Goal: Transaction & Acquisition: Purchase product/service

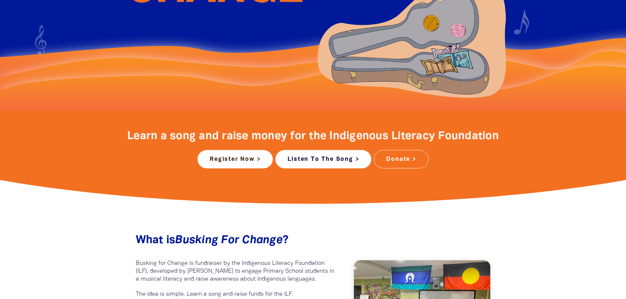
scroll to position [197, 0]
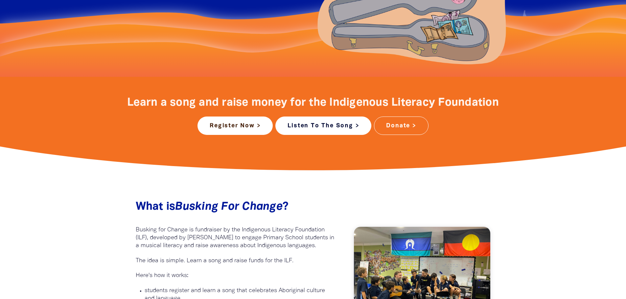
click at [304, 123] on link "Listen To The Song >" at bounding box center [323, 126] width 96 height 18
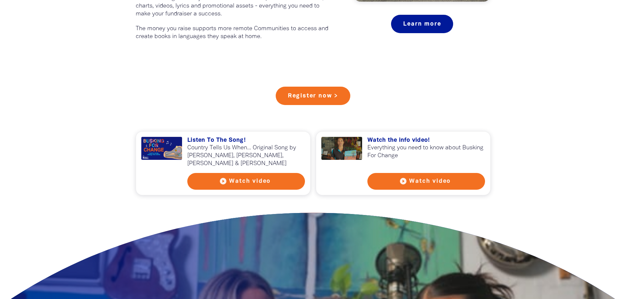
scroll to position [558, 0]
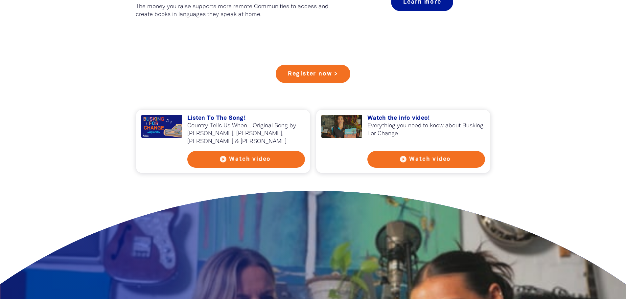
click at [246, 159] on button "play_circle_filled Watch video" at bounding box center [246, 159] width 118 height 17
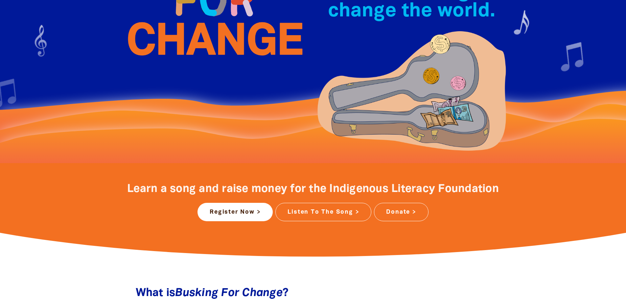
scroll to position [99, 0]
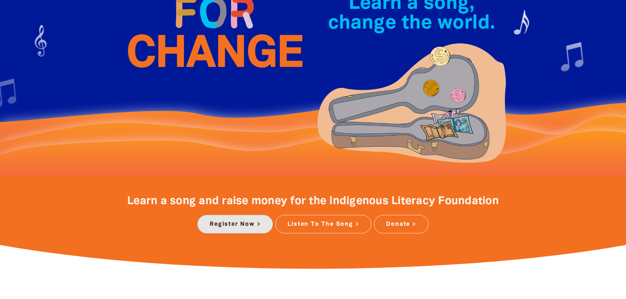
click at [239, 224] on link "Register Now >" at bounding box center [234, 224] width 75 height 18
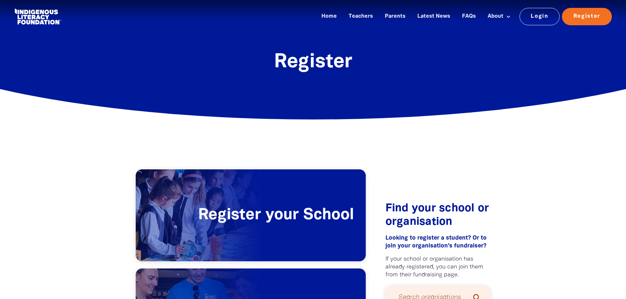
drag, startPoint x: 188, startPoint y: 130, endPoint x: 183, endPoint y: 127, distance: 5.6
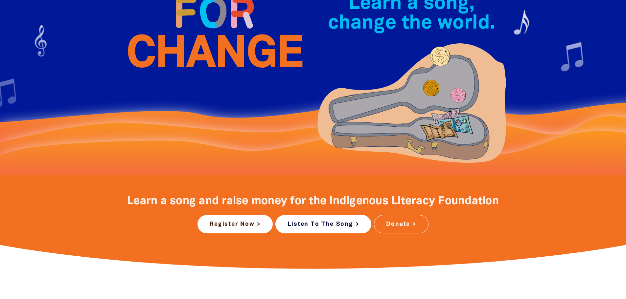
click at [333, 228] on link "Listen To The Song >" at bounding box center [323, 224] width 96 height 18
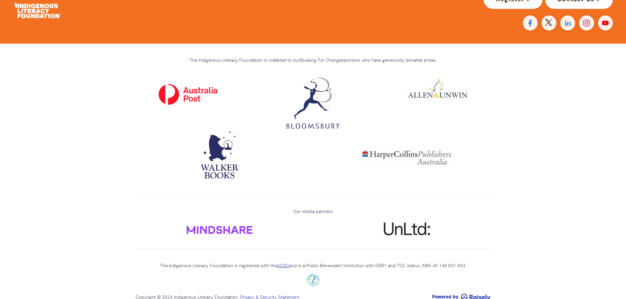
scroll to position [1880, 0]
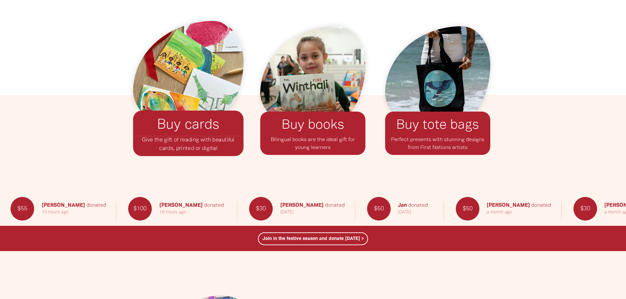
scroll to position [558, 0]
click at [191, 125] on link "Buy cards﻿" at bounding box center [188, 125] width 62 height 13
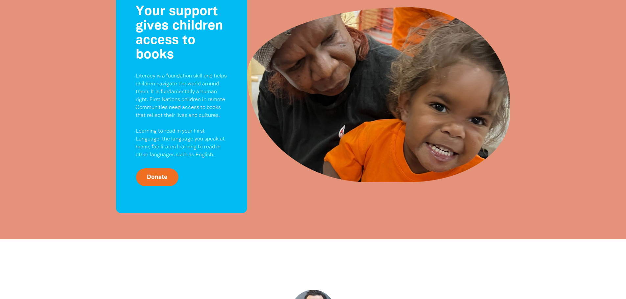
scroll to position [1445, 0]
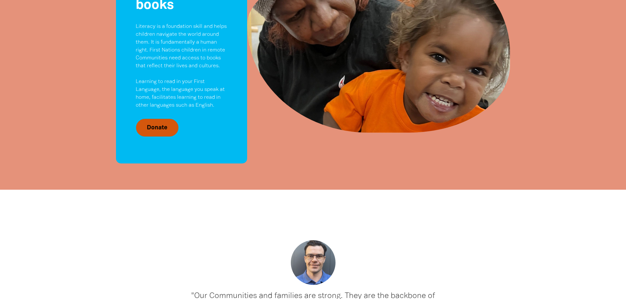
click at [161, 119] on link "Donate" at bounding box center [157, 128] width 42 height 18
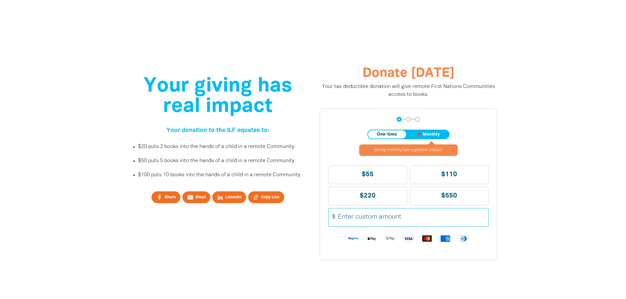
scroll to position [1794, 0]
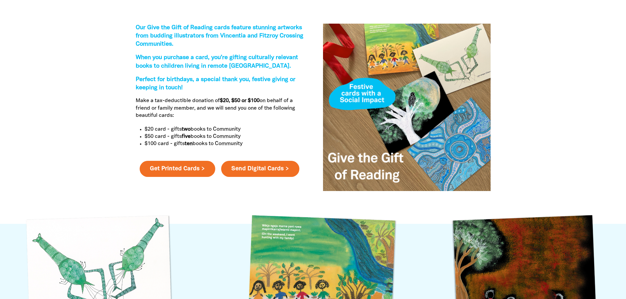
scroll to position [230, 0]
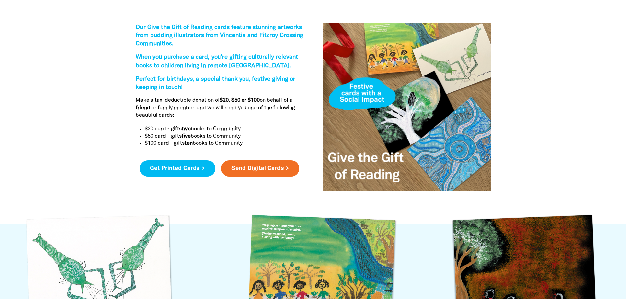
click at [188, 168] on link "Get Printed Cards >" at bounding box center [178, 169] width 76 height 16
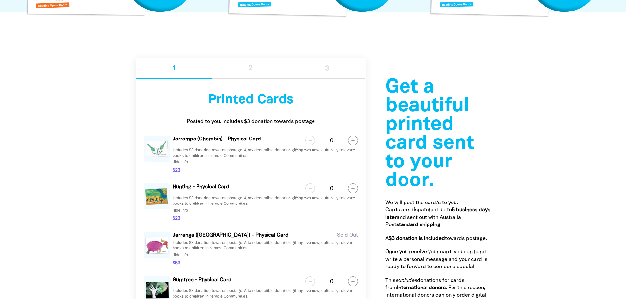
scroll to position [779, 0]
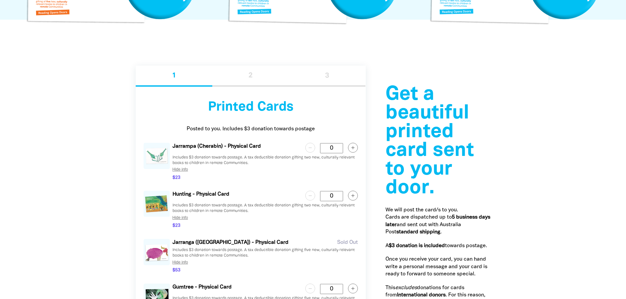
click at [354, 147] on circle "button" at bounding box center [353, 148] width 10 height 10
type Card "1"
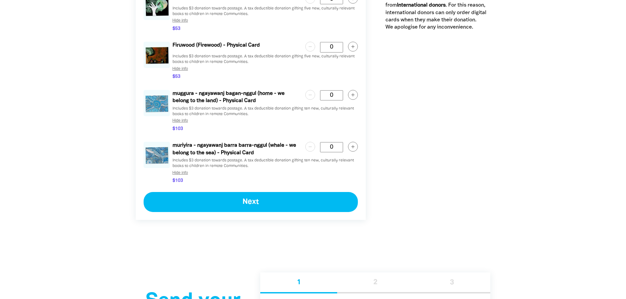
scroll to position [1074, 0]
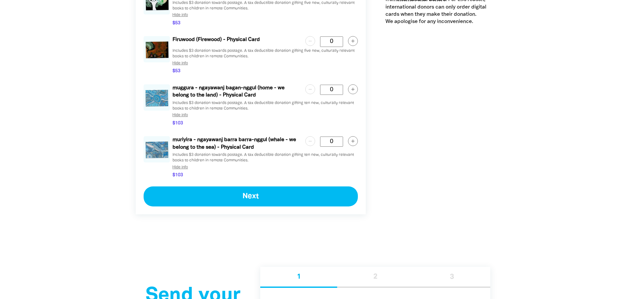
click at [354, 144] on circle "button" at bounding box center [353, 142] width 10 height 10
type Card "1"
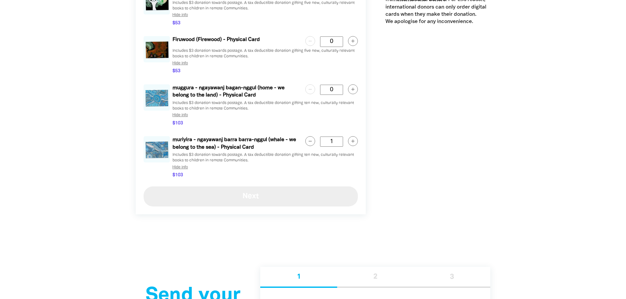
click at [227, 197] on button "Next" at bounding box center [251, 197] width 214 height 20
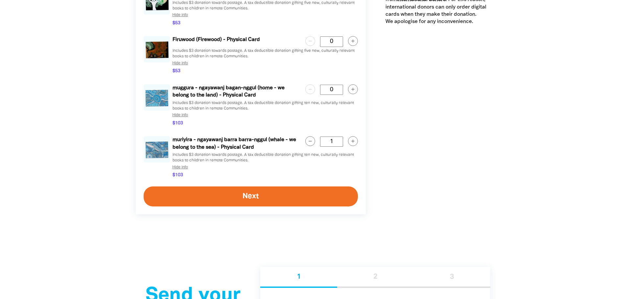
select select "FALSE"
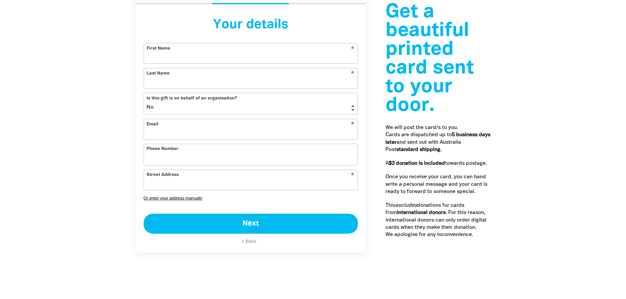
select select "AU"
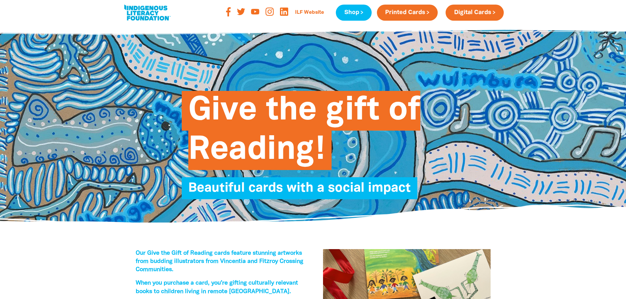
scroll to position [0, 0]
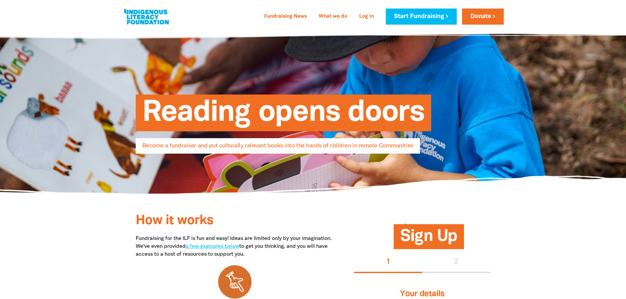
select select "AU"
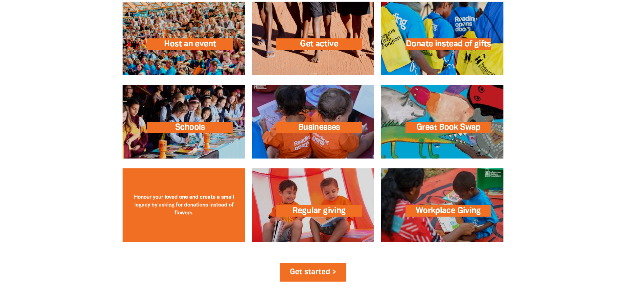
scroll to position [985, 0]
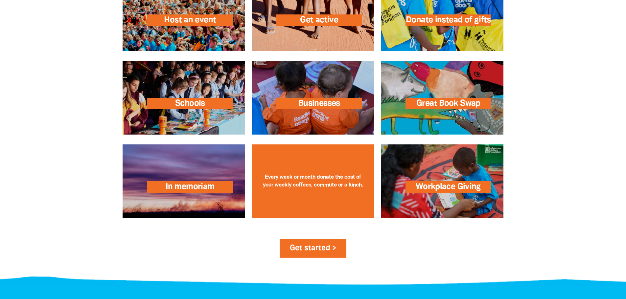
click at [322, 181] on link at bounding box center [313, 182] width 123 height 74
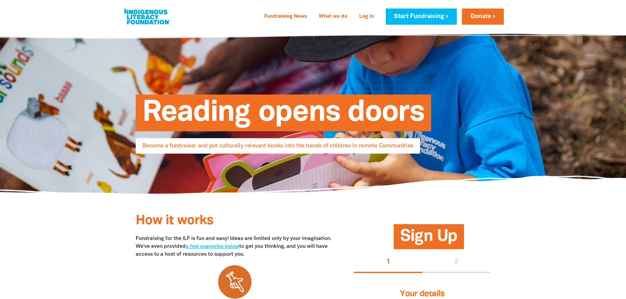
select select "AU"
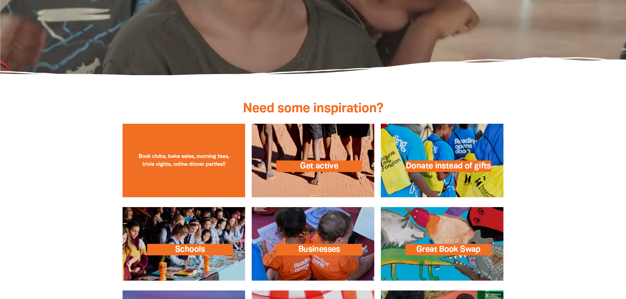
scroll to position [836, 0]
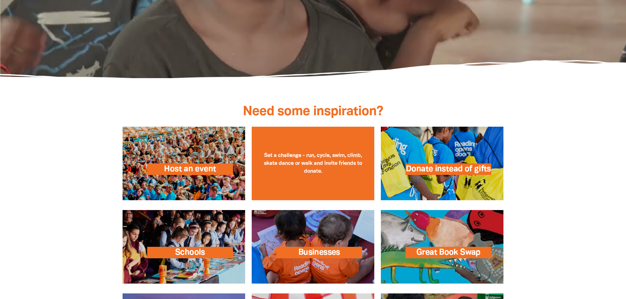
click at [321, 174] on link at bounding box center [313, 164] width 123 height 74
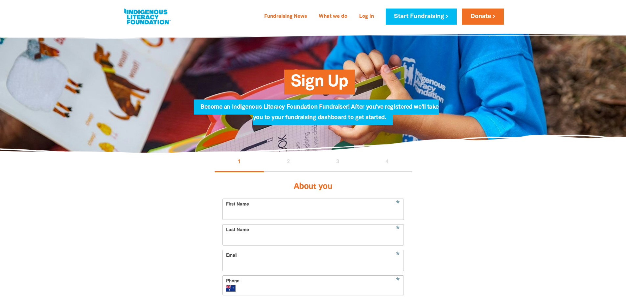
select select "AU"
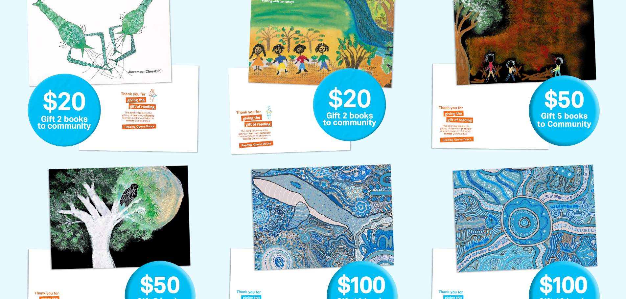
scroll to position [460, 0]
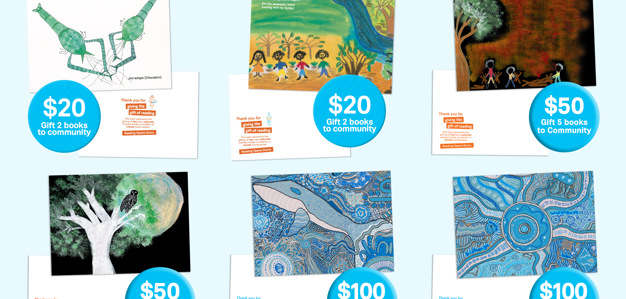
click at [111, 105] on link "Jarrampa Gift Card" at bounding box center [111, 73] width 182 height 182
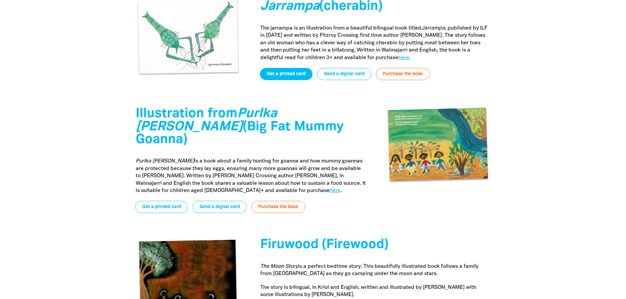
click at [282, 75] on link "Get a printed card" at bounding box center [286, 74] width 53 height 12
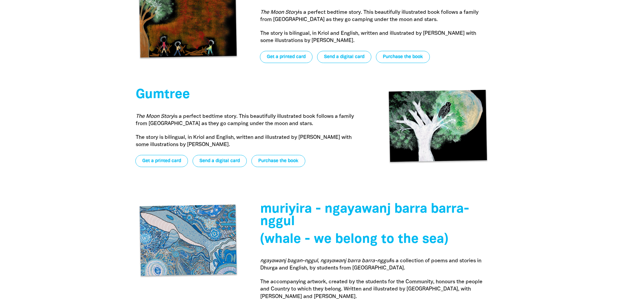
scroll to position [2158, 0]
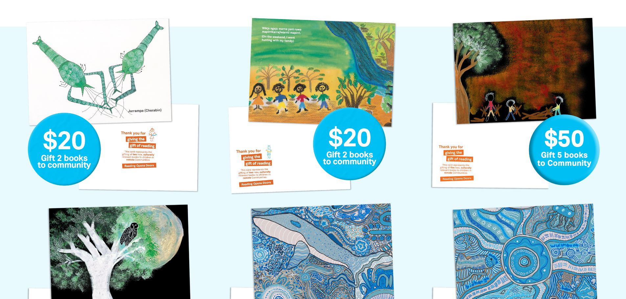
click at [73, 154] on link "Jarrampa Gift Card" at bounding box center [111, 106] width 182 height 182
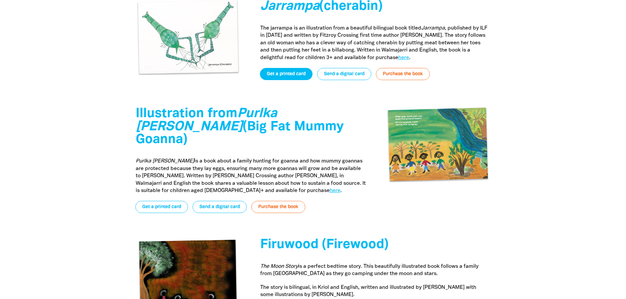
click at [294, 74] on link "Get a printed card" at bounding box center [286, 74] width 53 height 12
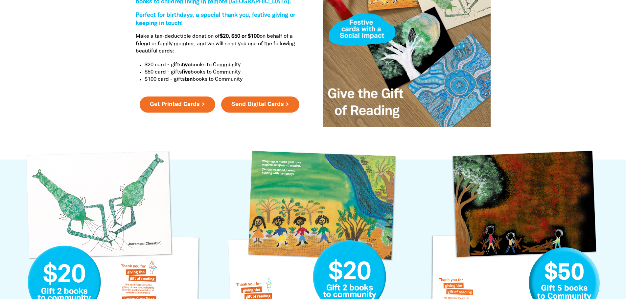
scroll to position [296, 0]
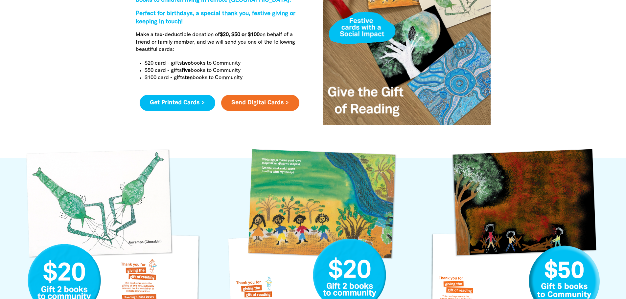
click at [197, 102] on link "Get Printed Cards >" at bounding box center [178, 103] width 76 height 16
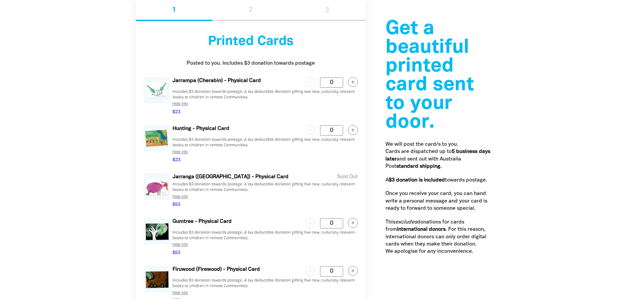
click at [351, 83] on circle "button" at bounding box center [353, 82] width 10 height 10
type Card "2"
click at [353, 128] on circle "button" at bounding box center [353, 130] width 10 height 10
type Card "1"
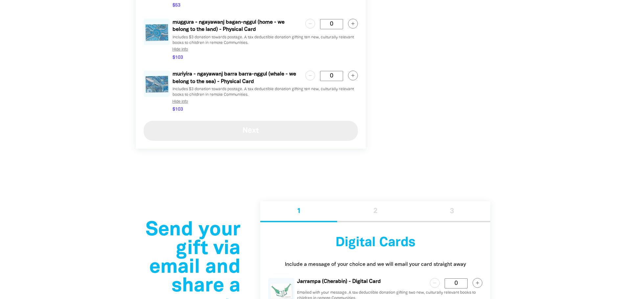
click at [255, 137] on button "Next" at bounding box center [251, 131] width 214 height 20
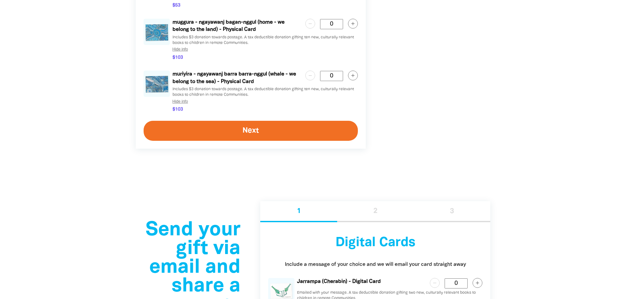
select select "FALSE"
select select "AU"
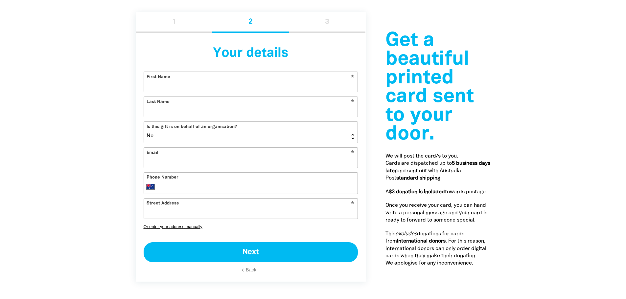
scroll to position [830, 0]
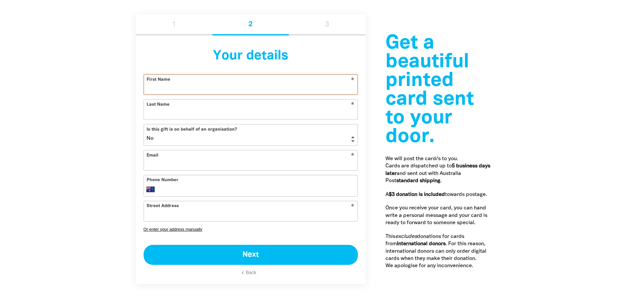
click at [189, 90] on input "First Name" at bounding box center [250, 85] width 213 height 20
click at [357, 87] on nordpass-icon at bounding box center [357, 88] width 0 height 6
click at [261, 88] on input "First Name" at bounding box center [250, 85] width 213 height 20
click at [264, 88] on input "First Name" at bounding box center [250, 85] width 213 height 20
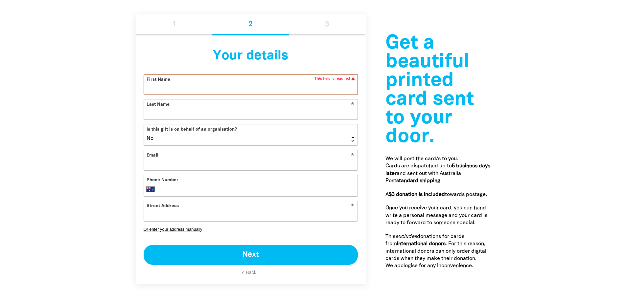
click at [357, 86] on nordpass-icon at bounding box center [357, 88] width 0 height 6
click at [246, 113] on input "Last Name" at bounding box center [250, 110] width 213 height 20
click at [234, 93] on input "First Name" at bounding box center [250, 85] width 213 height 20
click at [231, 88] on input "First Name" at bounding box center [250, 85] width 213 height 20
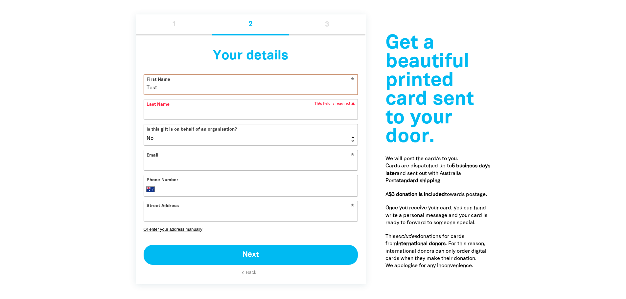
type input "Test"
click at [221, 107] on input "Last Name" at bounding box center [250, 110] width 213 height 20
click at [217, 89] on input "Test" at bounding box center [250, 85] width 213 height 20
type input "Test"
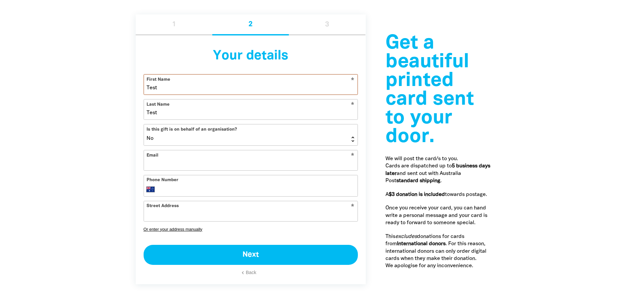
type input "Marcos"
type input "marcos+test@parachuteagency.com.au"
type input "1 Sussex St"
type input "0411 222 333"
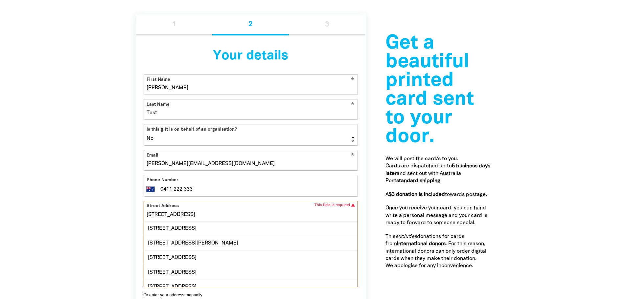
click at [252, 214] on input "1 Sussex St" at bounding box center [250, 211] width 213 height 20
click at [206, 227] on div "1 Sussex Street, EPPING NSW 2121" at bounding box center [250, 229] width 213 height 14
type input "1 Sussex Street, EPPING NSW 2121"
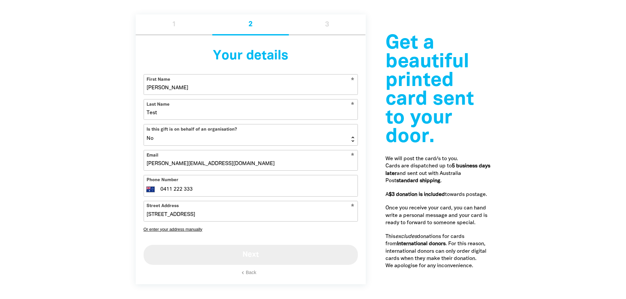
click at [252, 253] on button "Next" at bounding box center [251, 255] width 214 height 20
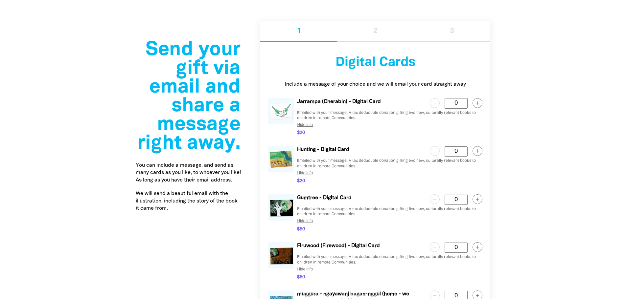
scroll to position [1224, 0]
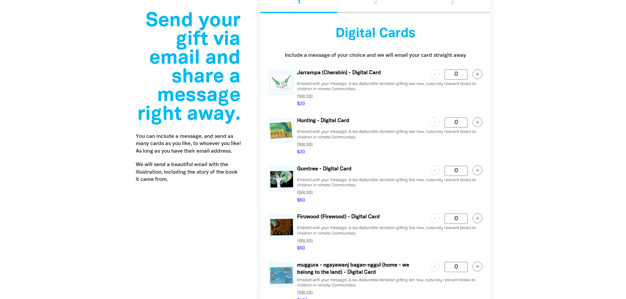
click at [478, 123] on icon "button" at bounding box center [477, 122] width 3 height 3
type Card "2"
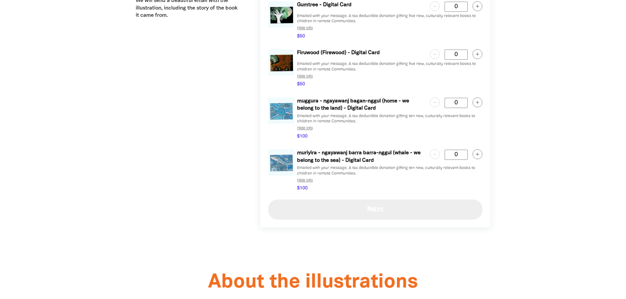
click at [393, 208] on button "Next" at bounding box center [375, 210] width 214 height 20
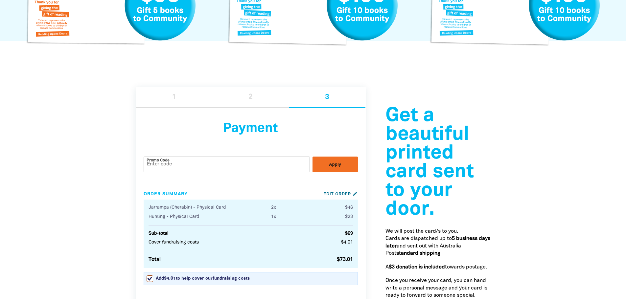
scroll to position [709, 0]
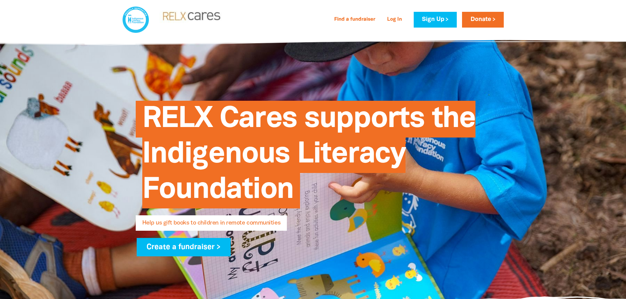
select select "AU"
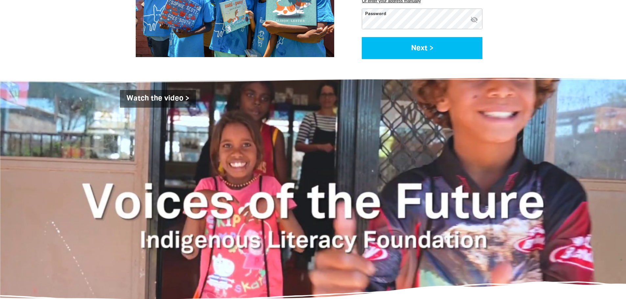
scroll to position [920, 0]
